Goal: Information Seeking & Learning: Understand process/instructions

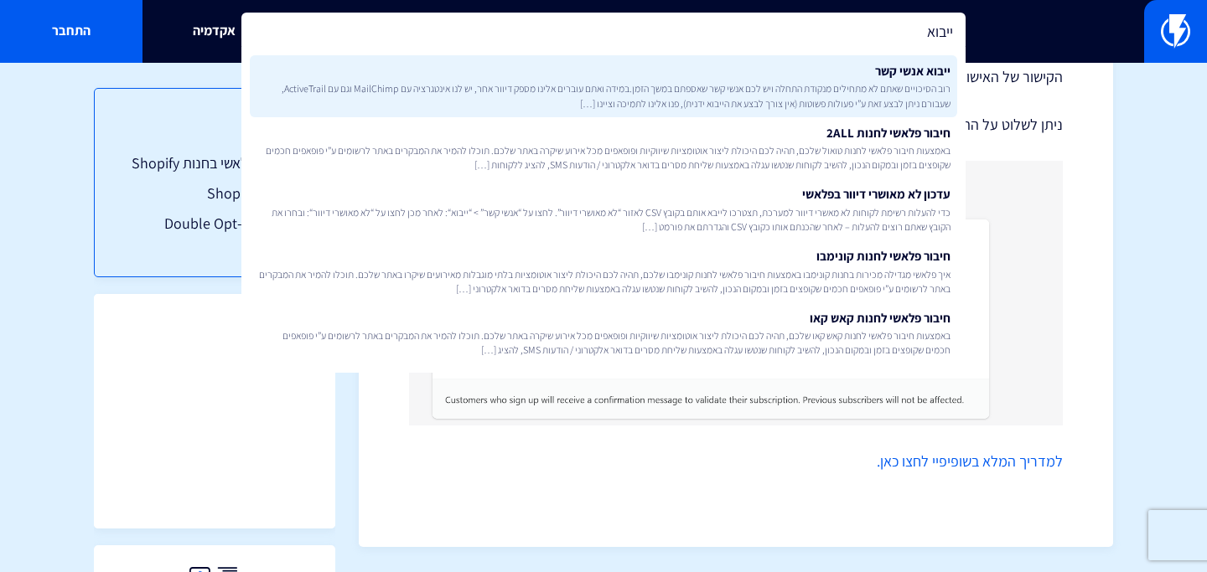
type input "ייבוא"
click at [613, 73] on link "ייבוא אנשי קשר רוב הסיכויים שאתם לא מתחילים מנקודת התחלה ויש לכם אנשי קשר שאספת…" at bounding box center [603, 86] width 707 height 62
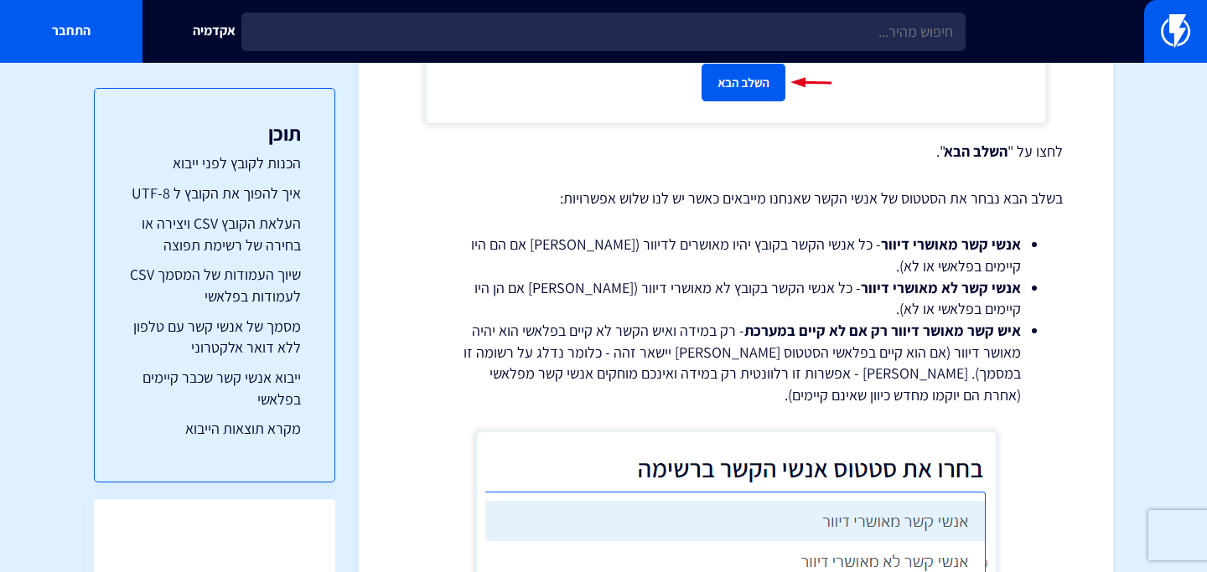
scroll to position [4976, 0]
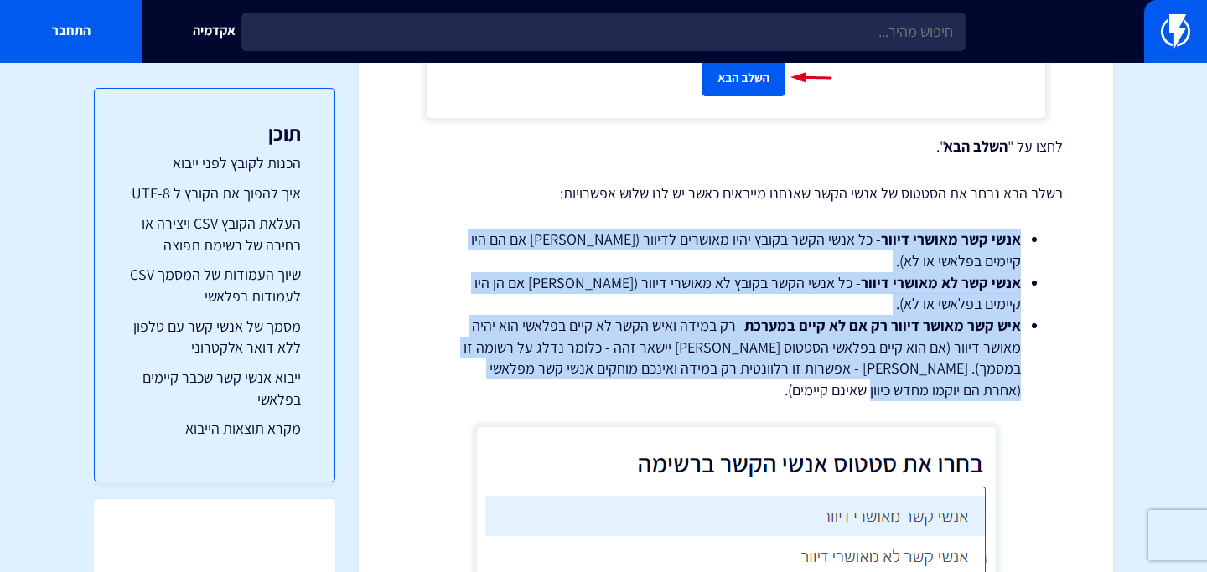
drag, startPoint x: 1021, startPoint y: 239, endPoint x: 873, endPoint y: 401, distance: 219.5
copy ul "אנשי קשר מאושרי דיוור - כל אנשי הקשר בקובץ יהיו מאושרים לדיוור (בין אם הם היו ק…"
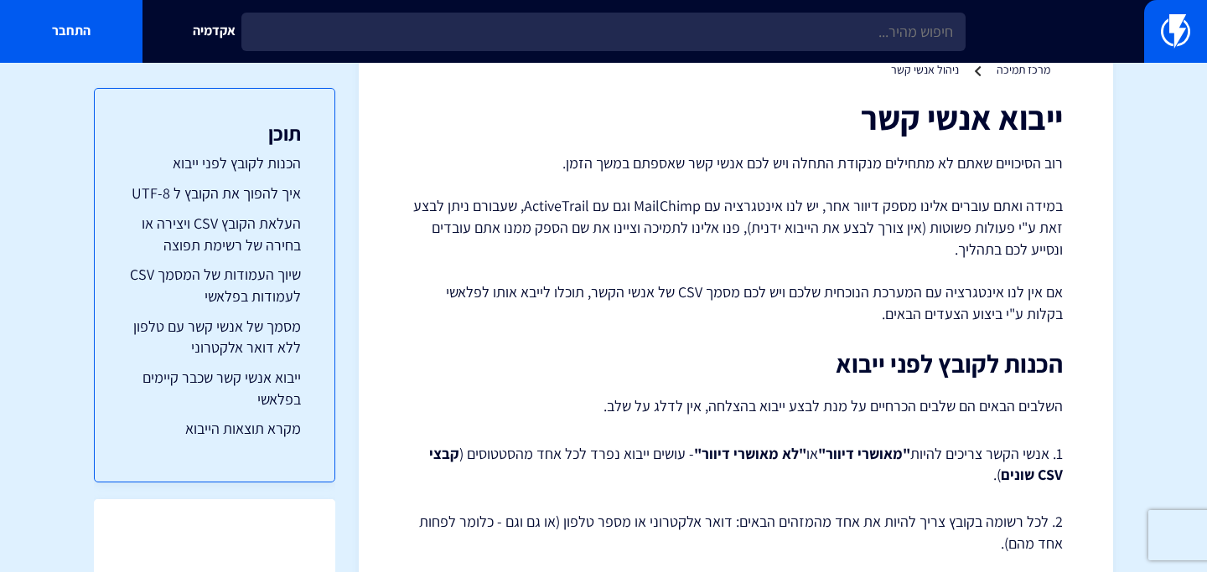
scroll to position [0, 0]
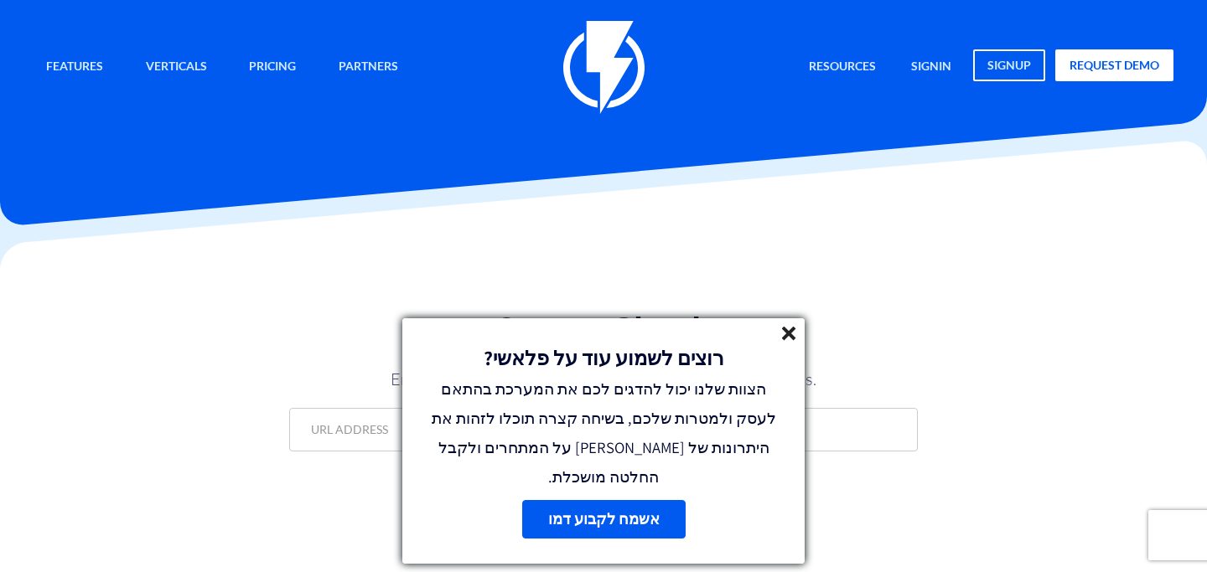
click at [786, 339] on line at bounding box center [789, 334] width 12 height 12
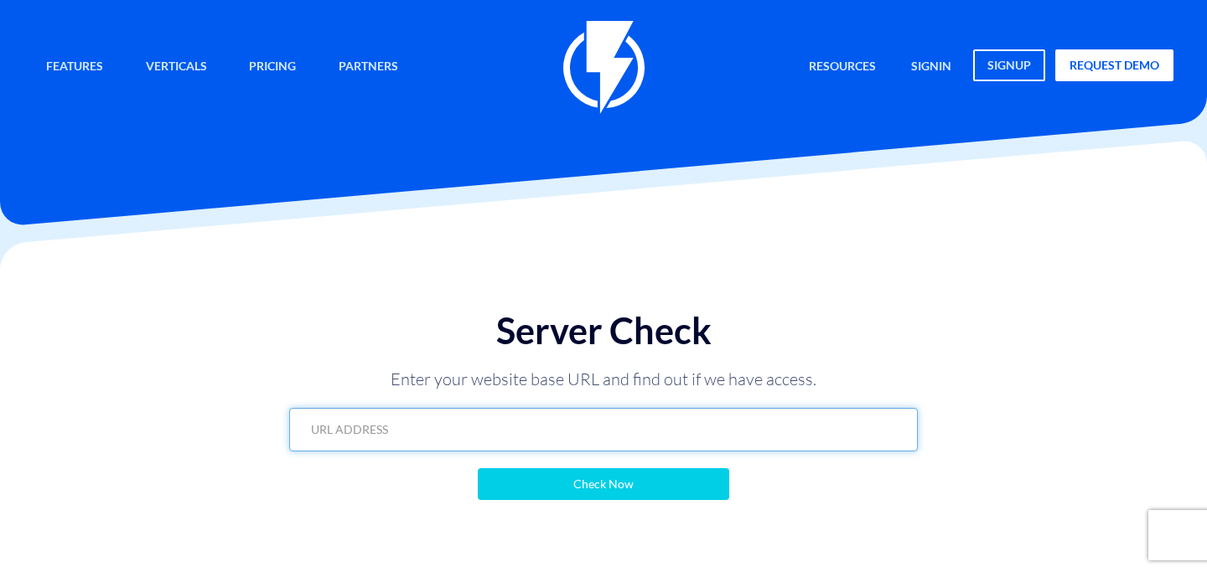
click at [775, 421] on input "text" at bounding box center [603, 430] width 628 height 44
paste input "https://www.emanuel-online.com/flashy?export=products&store_id=0&limit=100&page…"
type input "https://www.emanuel-online.com/flashy?export=products&store_id=0&limit=100&page…"
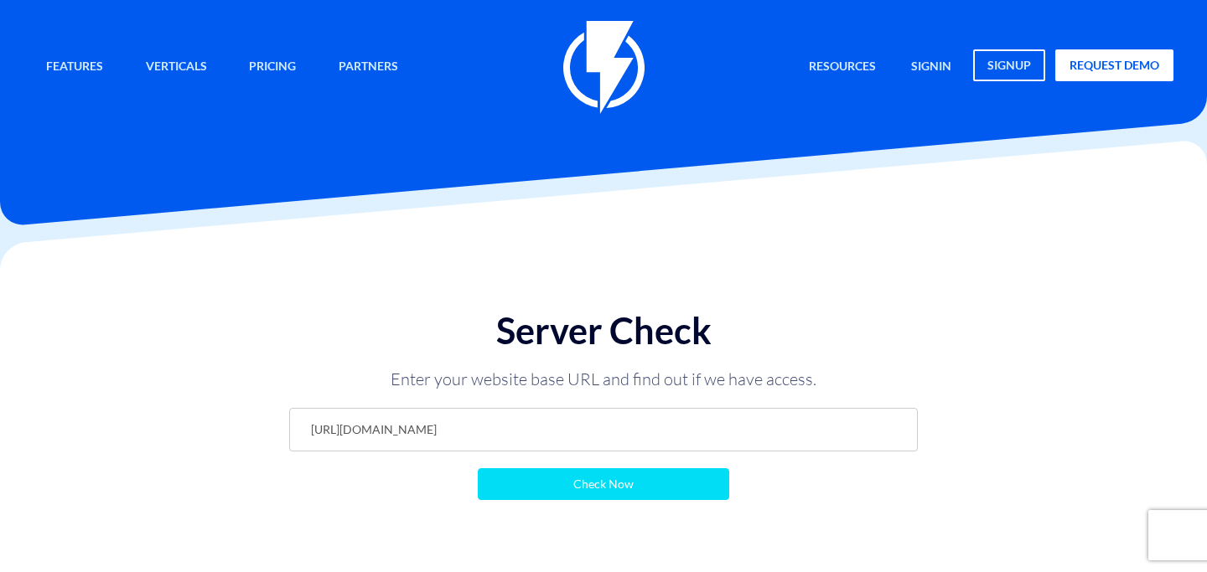
click at [660, 476] on input "Check Now" at bounding box center [603, 484] width 251 height 32
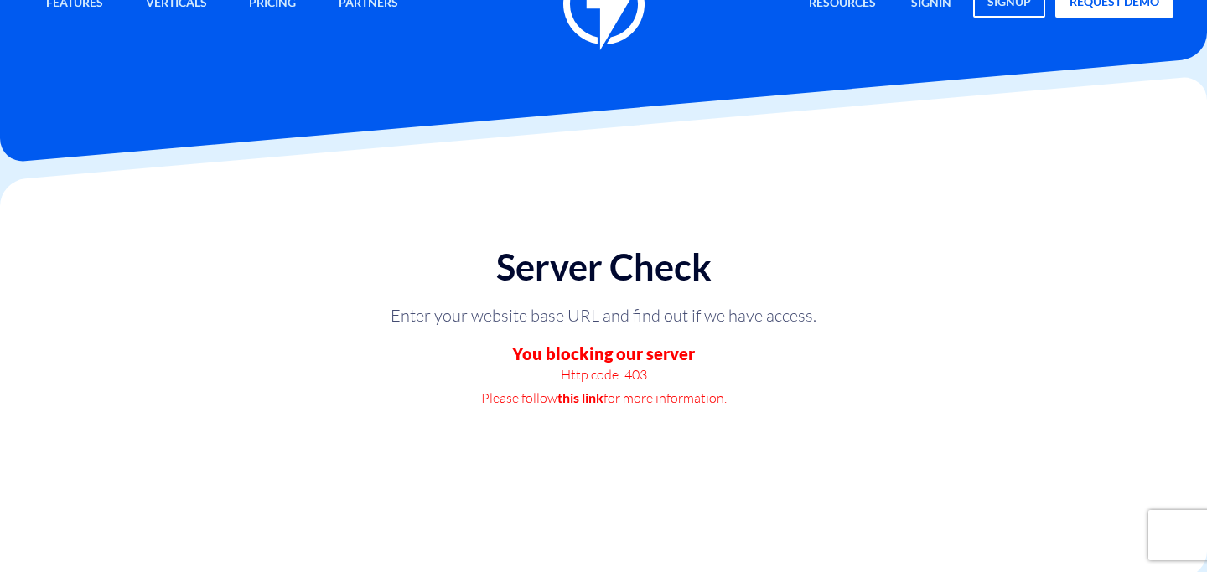
scroll to position [65, 0]
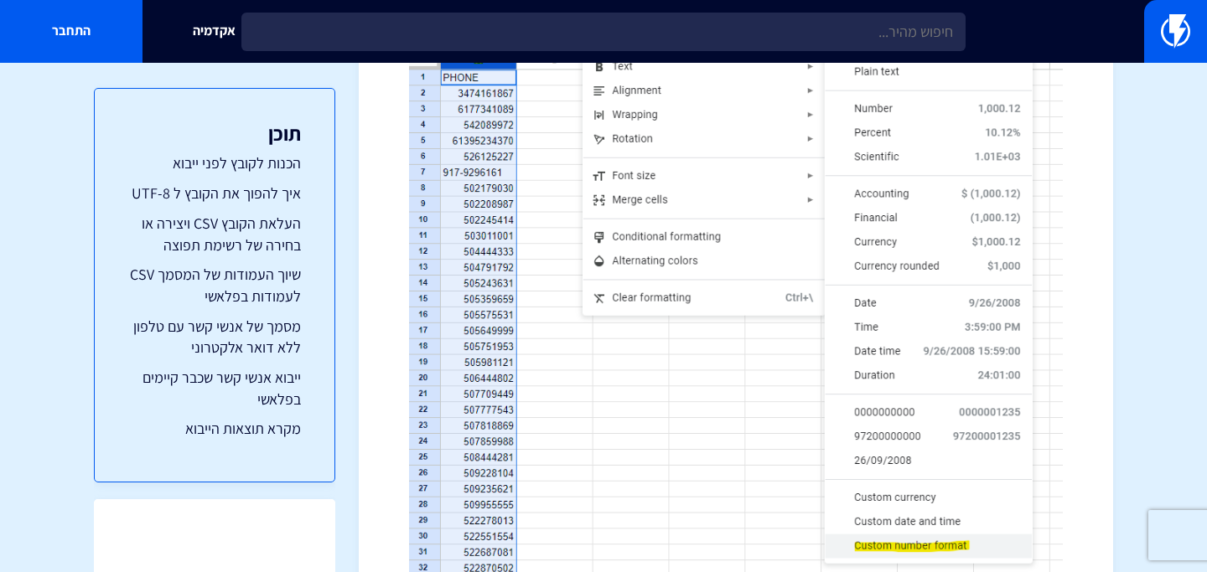
scroll to position [3250, 0]
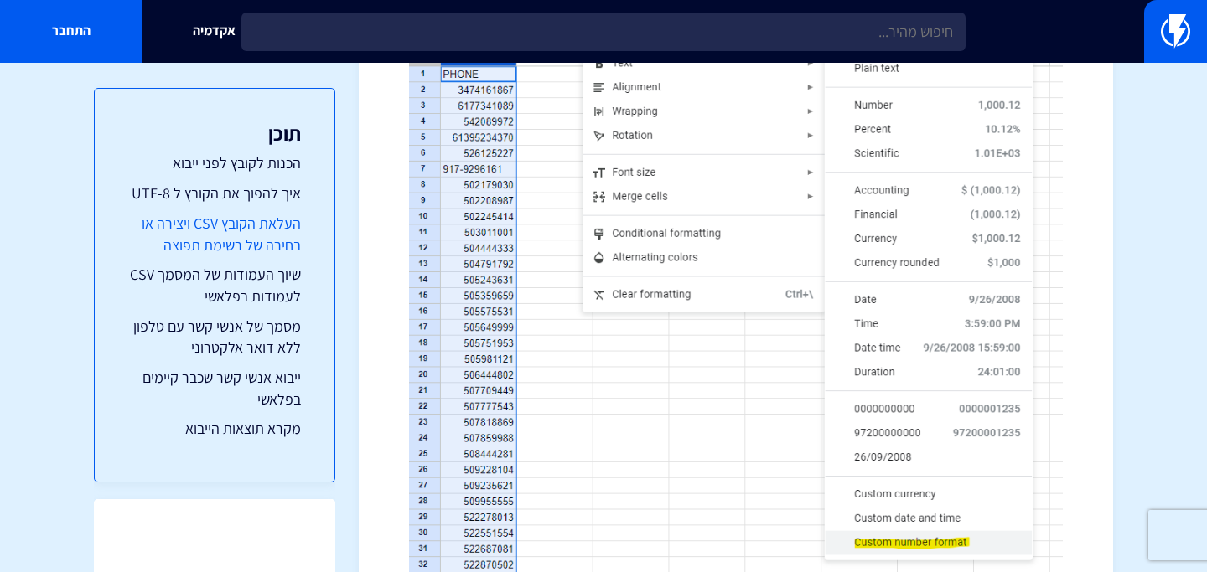
click at [256, 239] on link "העלאת הקובץ CSV ויצירה או בחירה של רשימת תפוצה" at bounding box center [214, 234] width 173 height 43
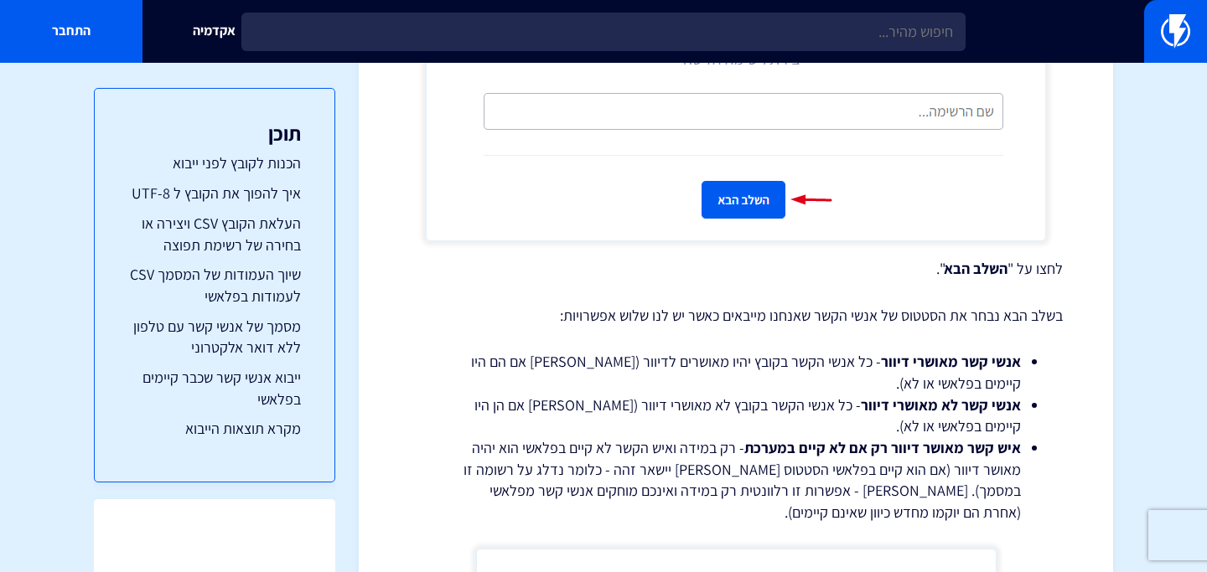
scroll to position [4861, 0]
